Goal: Information Seeking & Learning: Check status

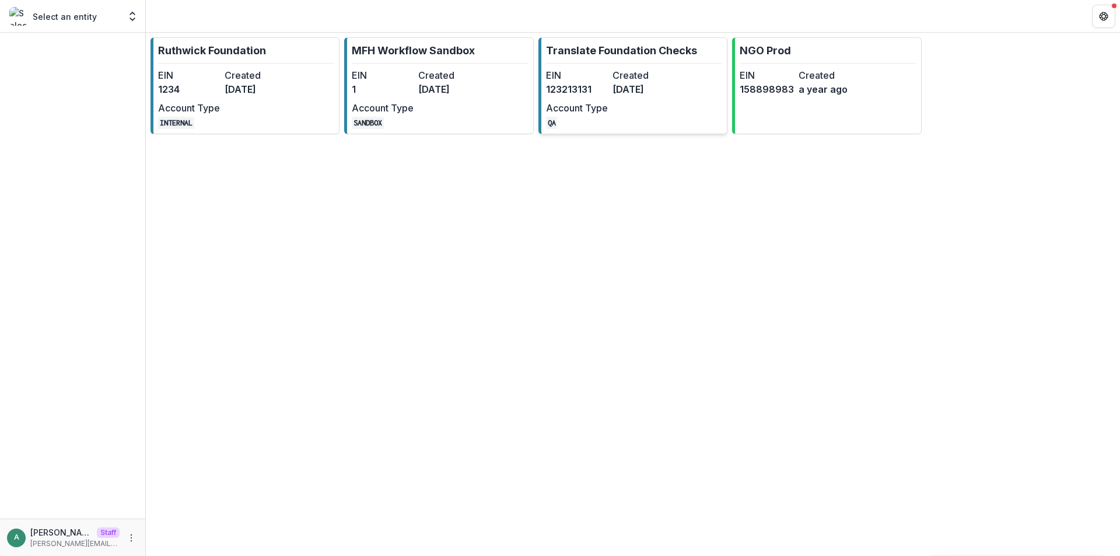
click at [652, 88] on dd "6 months ago" at bounding box center [644, 89] width 62 height 14
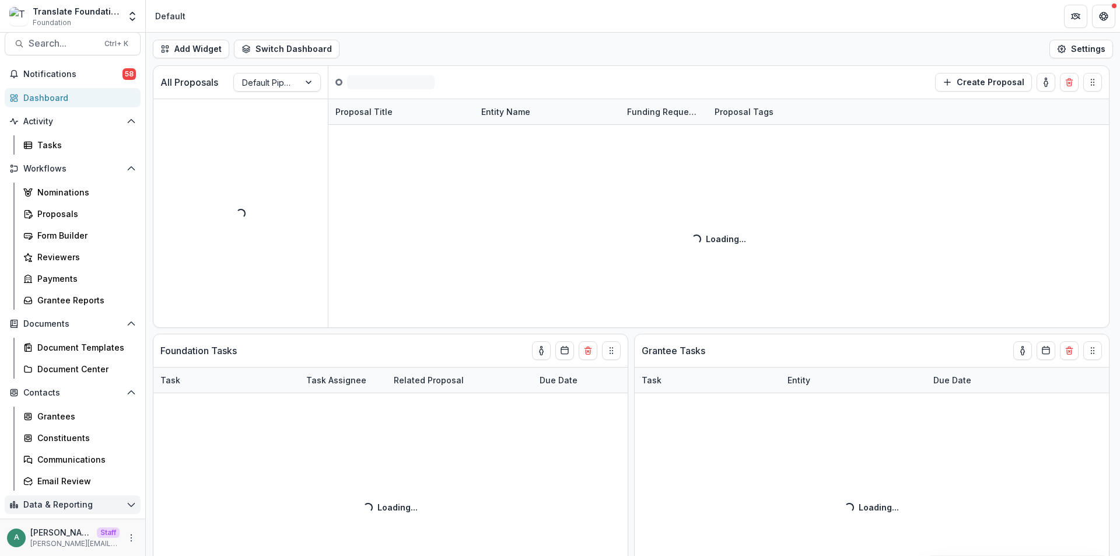
click at [86, 505] on span "Data & Reporting" at bounding box center [72, 505] width 99 height 10
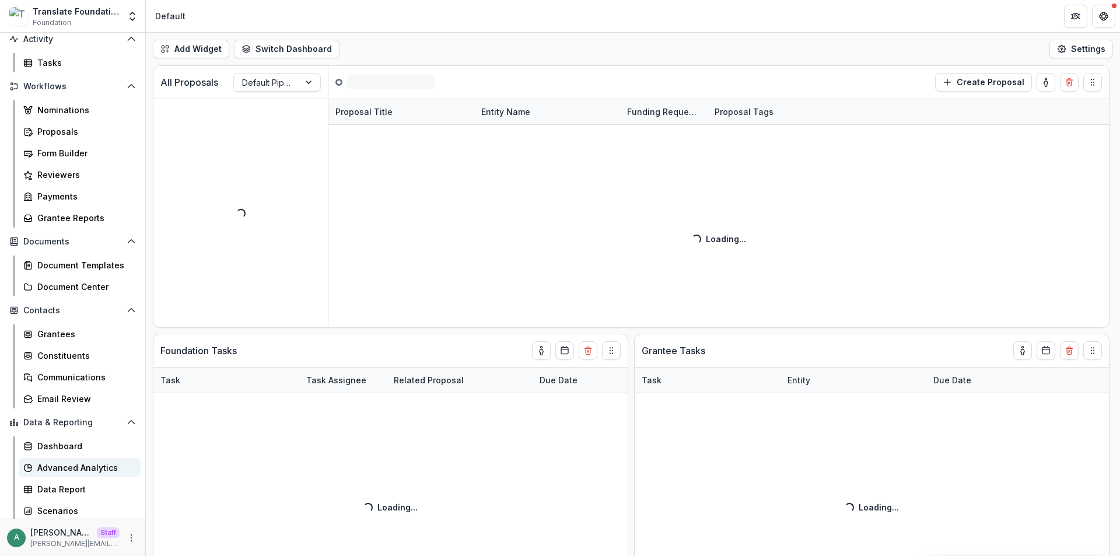
scroll to position [94, 0]
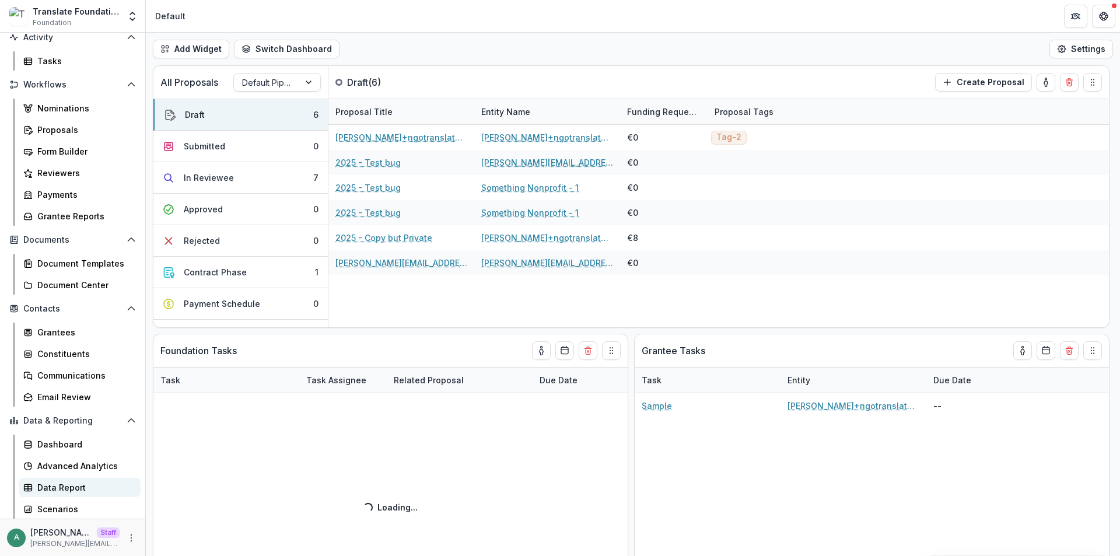
click at [74, 487] on div "Data Report" at bounding box center [84, 487] width 94 height 12
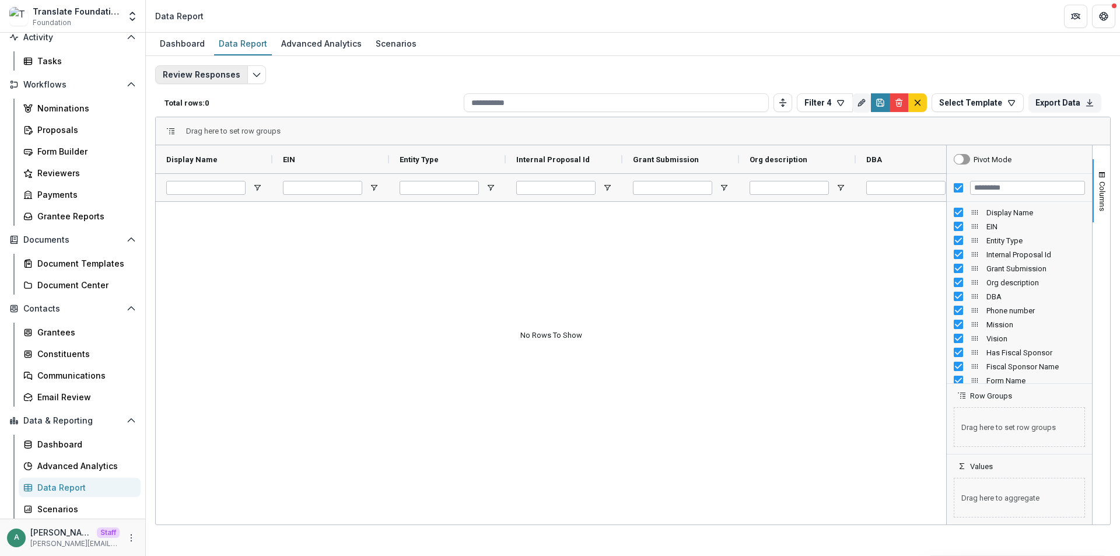
click at [236, 76] on button "Review Responses" at bounding box center [201, 74] width 93 height 19
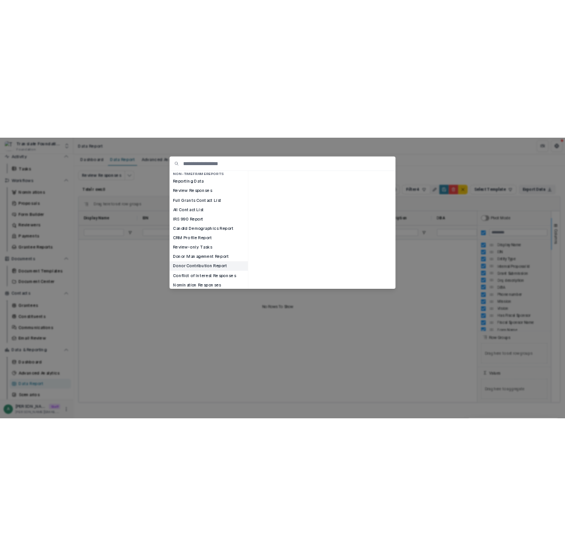
scroll to position [130, 0]
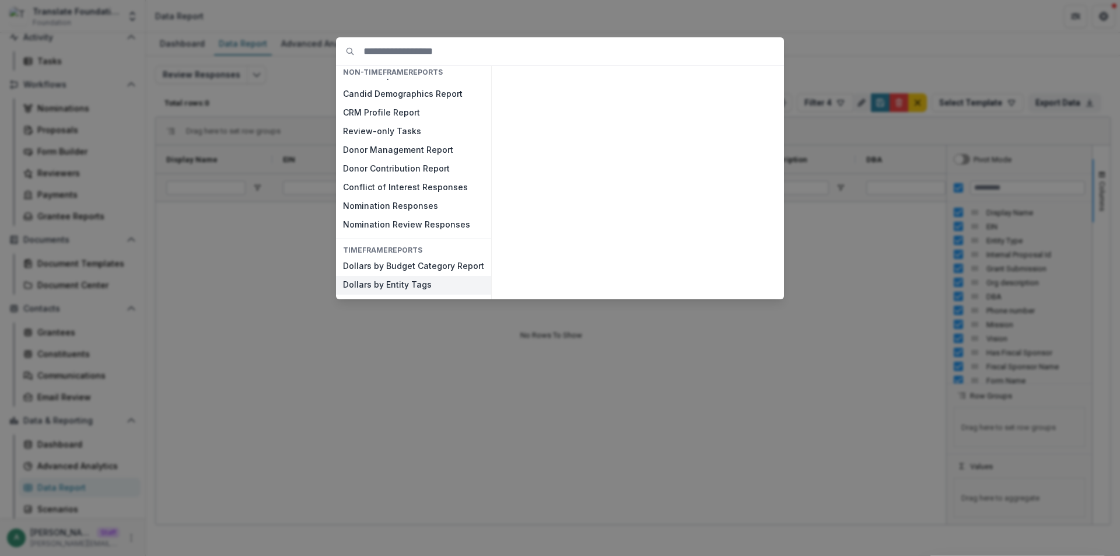
click at [404, 284] on button "Dollars by Entity Tags" at bounding box center [413, 285] width 155 height 19
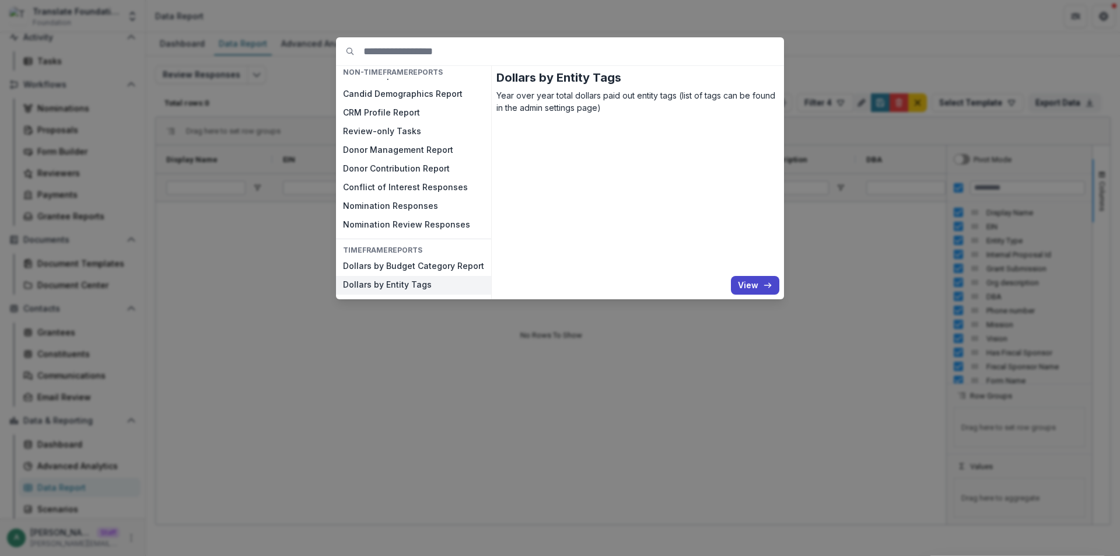
click at [404, 284] on button "Dollars by Entity Tags" at bounding box center [413, 285] width 155 height 19
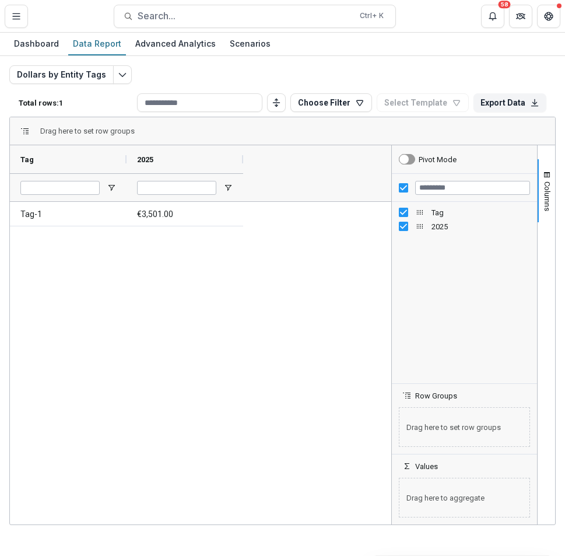
click at [29, 106] on p "Total rows: 1" at bounding box center [76, 103] width 114 height 9
click at [204, 70] on div "Dollars by Entity Tags Total rows: 1 Choose Filter Personal Filters Team Filter…" at bounding box center [282, 281] width 547 height 432
click at [118, 75] on icon "Edit selected report" at bounding box center [122, 74] width 9 height 9
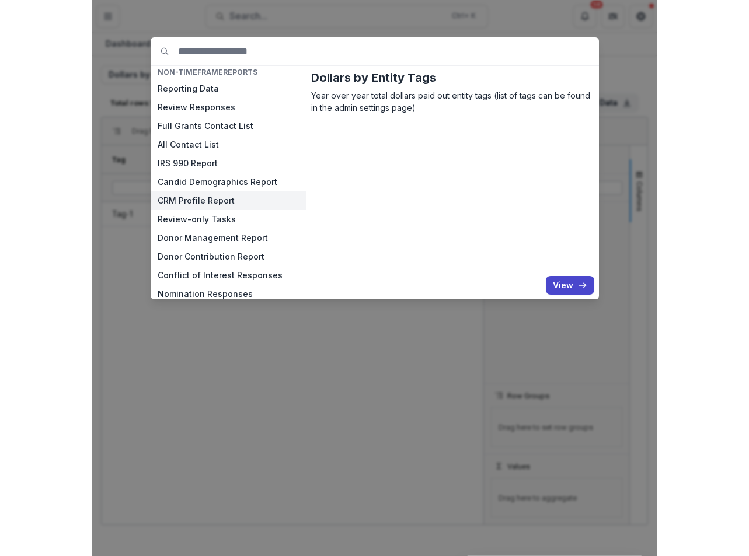
scroll to position [130, 0]
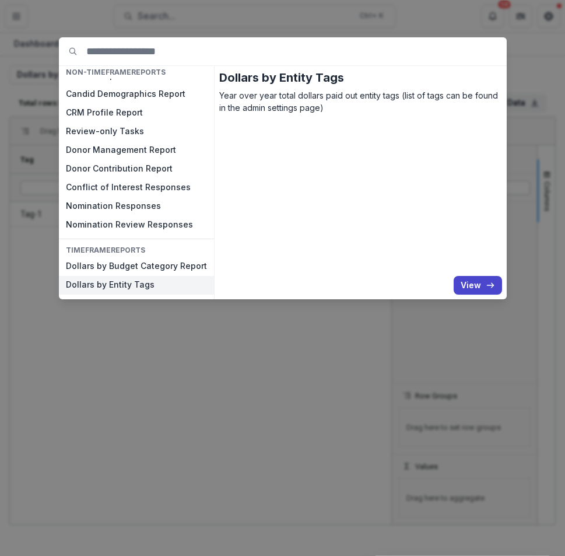
click at [139, 344] on div "NON-TIMEFRAME Reports Payments Report Proposals Report Reporting Data Review Re…" at bounding box center [282, 278] width 565 height 556
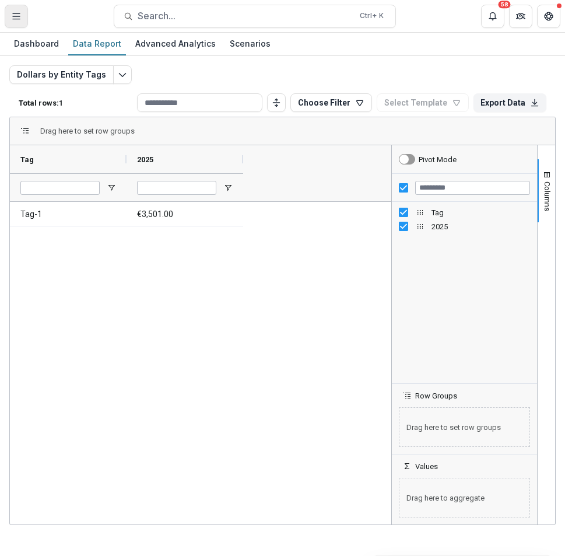
click at [11, 12] on button "Toggle Menu" at bounding box center [16, 16] width 23 height 23
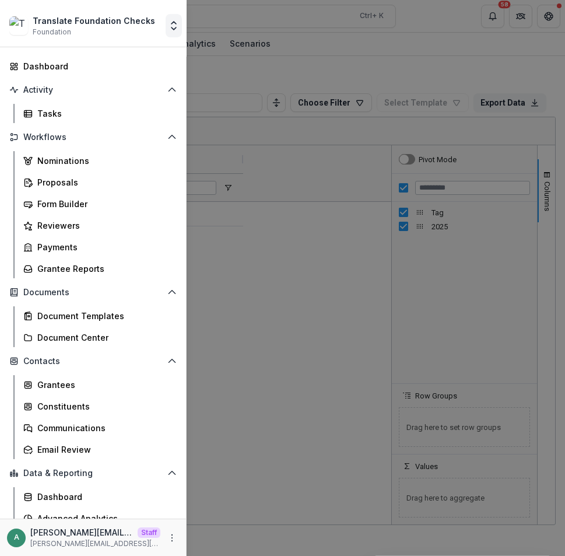
click at [172, 25] on icon "Open entity switcher" at bounding box center [174, 26] width 12 height 12
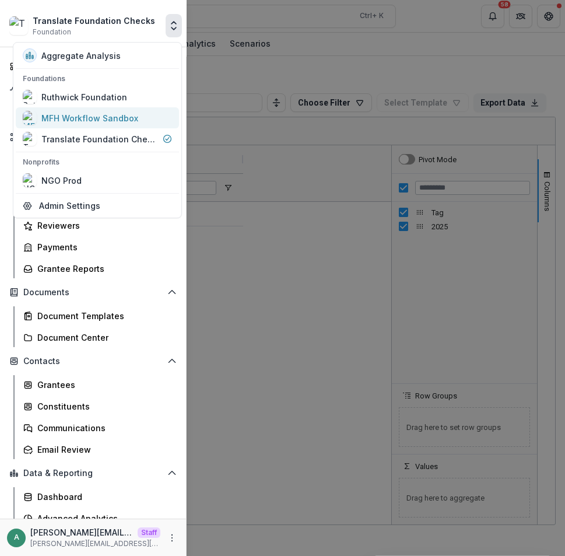
click at [86, 117] on div "MFH Workflow Sandbox" at bounding box center [89, 118] width 97 height 12
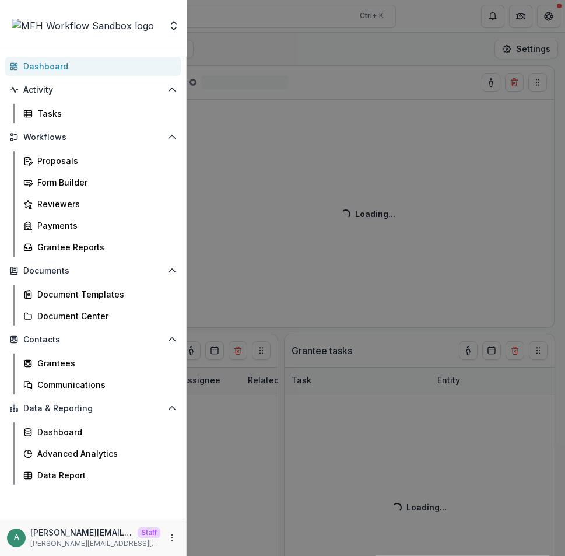
click at [263, 54] on div "Aggregate Analysis Foundations Ruthwick Foundation MFH Workflow Sandbox Transla…" at bounding box center [282, 278] width 565 height 556
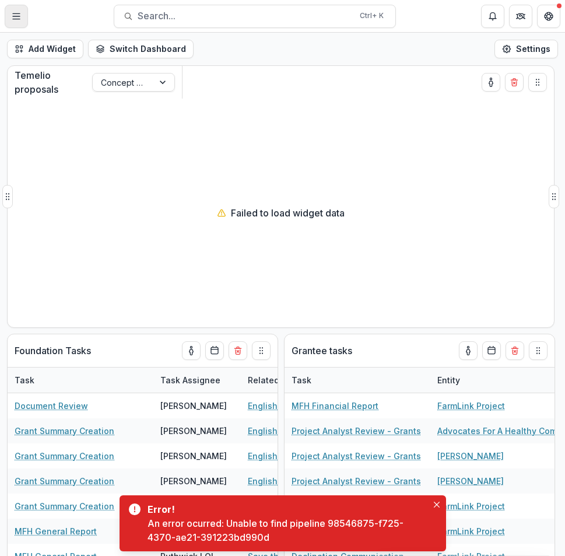
click at [12, 26] on button "Toggle Menu" at bounding box center [16, 16] width 23 height 23
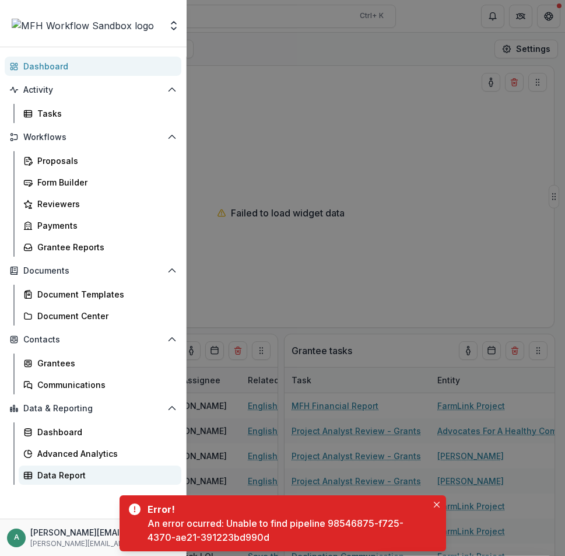
click at [79, 470] on div "Data Report" at bounding box center [104, 475] width 135 height 12
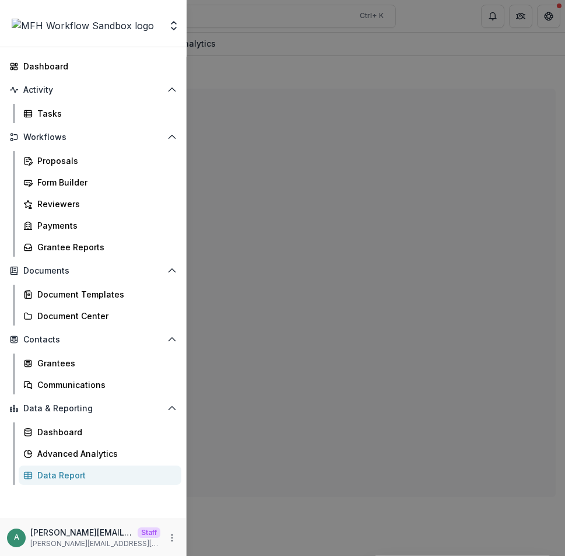
click at [320, 47] on div "Aggregate Analysis Foundations Ruthwick Foundation MFH Workflow Sandbox Transla…" at bounding box center [282, 278] width 565 height 556
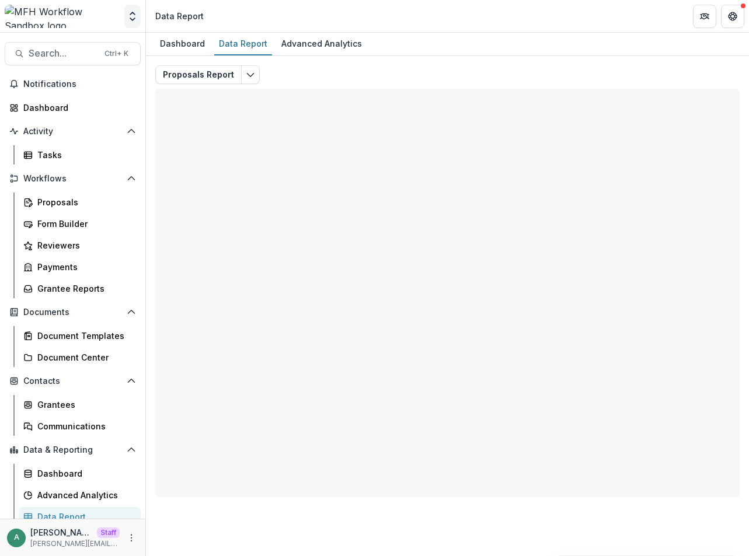
click at [133, 16] on icon "Open entity switcher" at bounding box center [133, 17] width 12 height 12
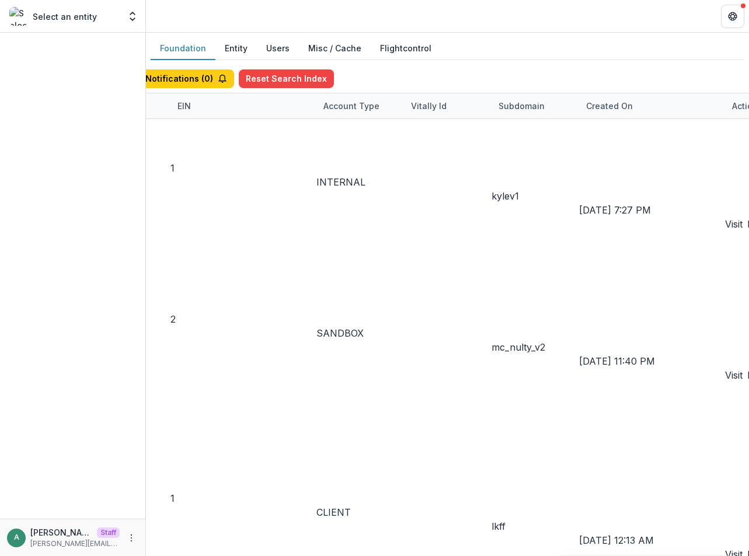
click at [95, 107] on div "Display Name" at bounding box center [60, 106] width 71 height 12
click at [364, 267] on input at bounding box center [352, 274] width 93 height 14
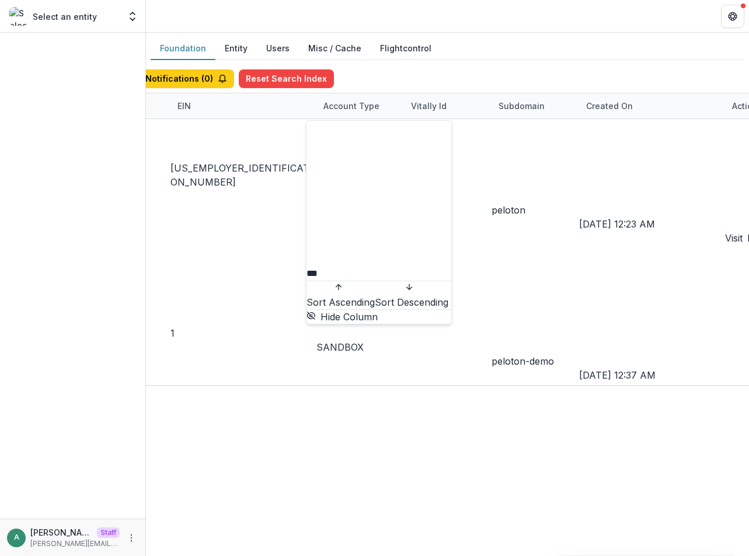
type input "***"
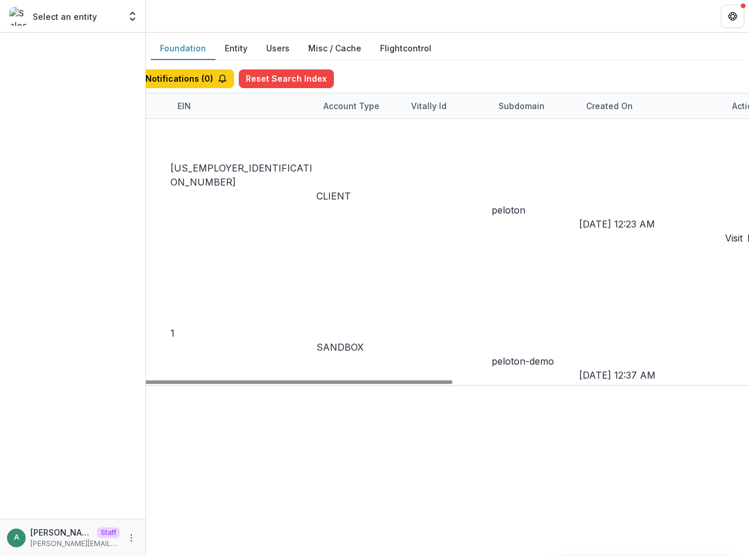
click at [430, 269] on div "0936027f-b9ce-4db7-b23e-c109fdae6b90 Peloton 47-3533761 CLIENT peloton Jan 14, …" at bounding box center [448, 252] width 1138 height 266
drag, startPoint x: 409, startPoint y: 358, endPoint x: 674, endPoint y: 347, distance: 265.1
click at [452, 380] on div at bounding box center [166, 382] width 572 height 4
click at [725, 231] on link "Visit" at bounding box center [734, 238] width 18 height 14
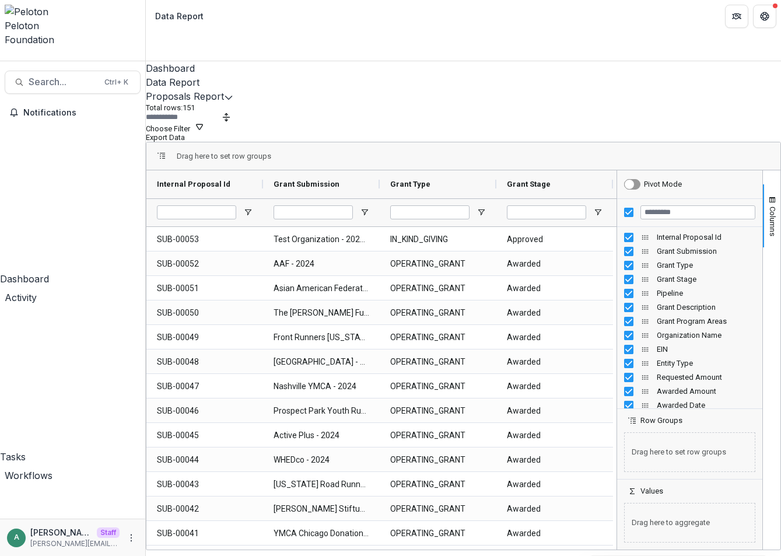
click at [201, 89] on button "Proposals Report" at bounding box center [185, 96] width 78 height 14
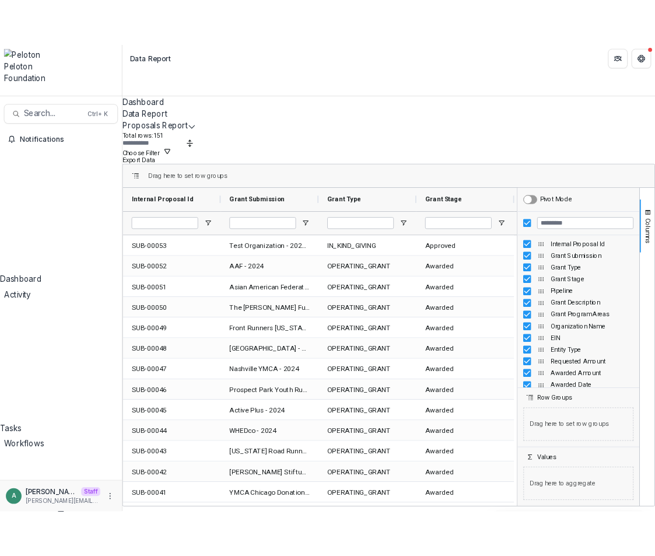
scroll to position [36, 0]
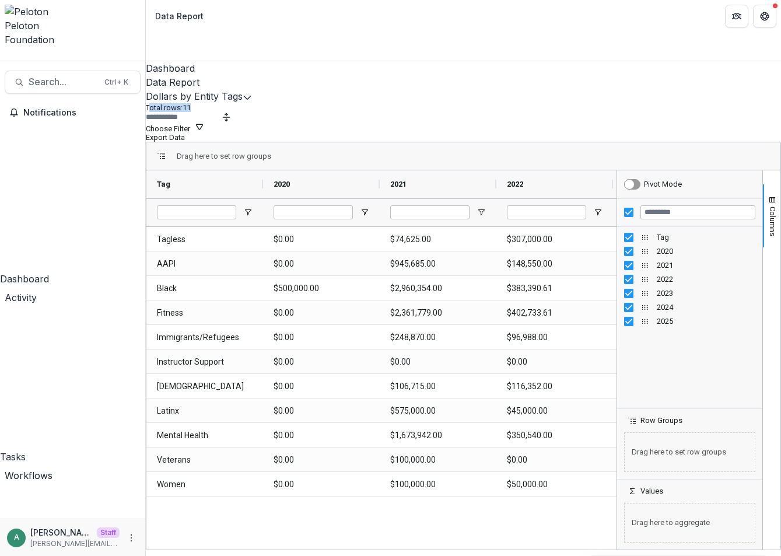
drag, startPoint x: 190, startPoint y: 100, endPoint x: 167, endPoint y: 103, distance: 22.9
click at [167, 103] on p "Total rows: 11" at bounding box center [463, 107] width 635 height 9
click at [457, 89] on div "Dollars by Entity Tags Total rows: 11 Choose Filter Personal Filters Team Filte…" at bounding box center [463, 300] width 635 height 422
click at [208, 89] on button "Dollars by Entity Tags" at bounding box center [194, 96] width 97 height 14
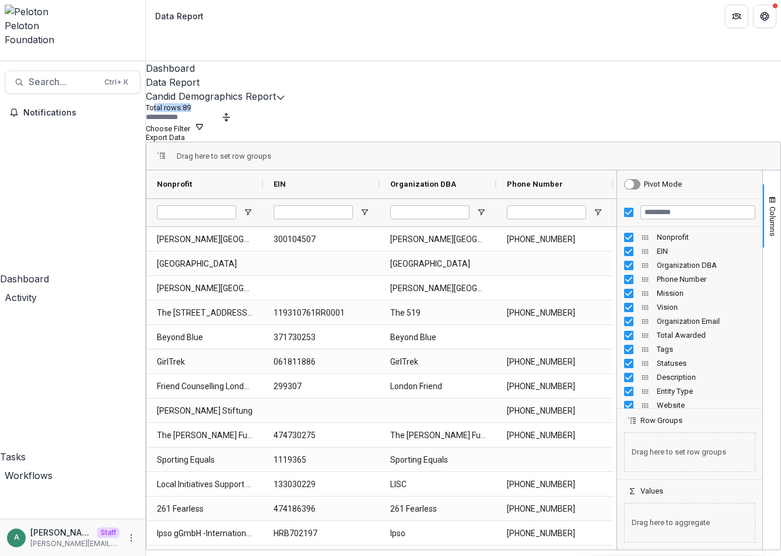
drag, startPoint x: 225, startPoint y: 102, endPoint x: 186, endPoint y: 103, distance: 38.5
click at [173, 103] on p "Total rows: 89" at bounding box center [463, 107] width 635 height 9
